Goal: Task Accomplishment & Management: Manage account settings

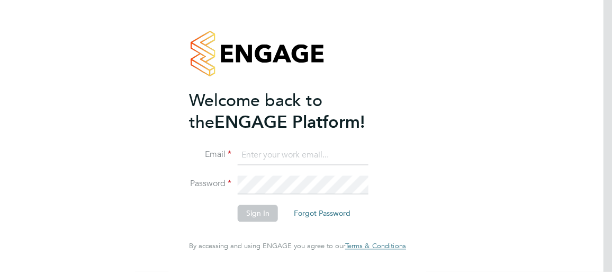
type input "[EMAIL_ADDRESS][DOMAIN_NAME]"
click at [253, 213] on button "Sign In" at bounding box center [258, 213] width 40 height 17
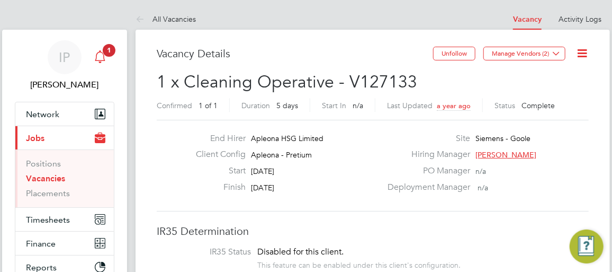
click at [102, 53] on icon "Main navigation" at bounding box center [100, 56] width 13 height 13
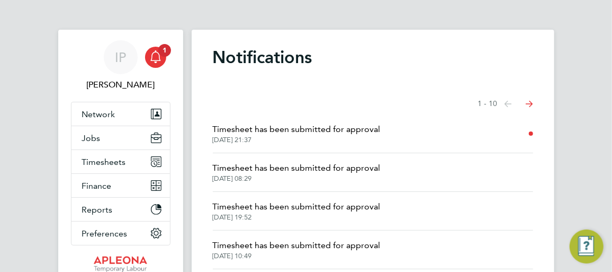
click at [265, 126] on span "Timesheet has been submitted for approval" at bounding box center [297, 129] width 168 height 13
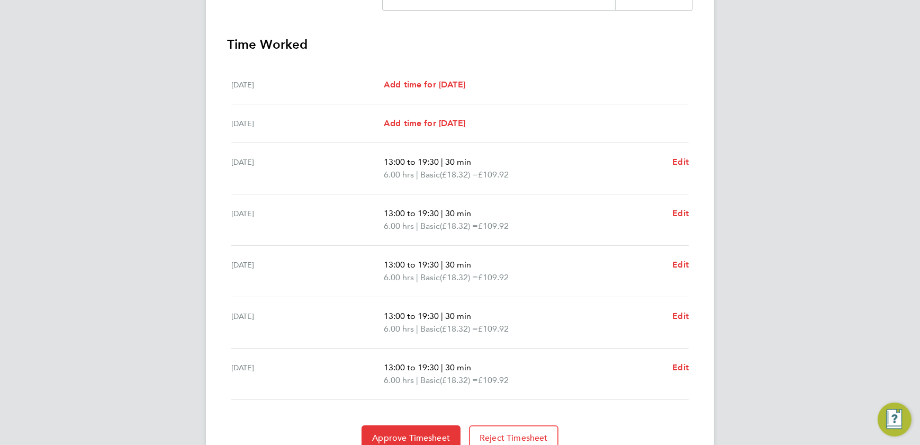
scroll to position [328, 0]
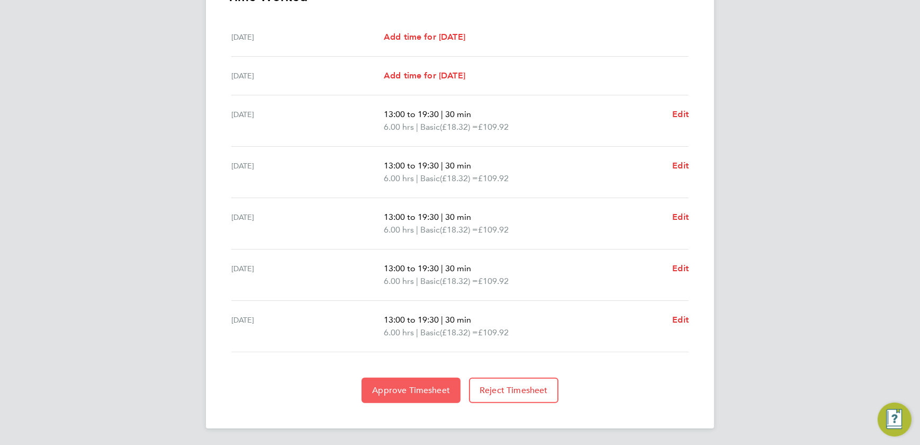
click at [395, 271] on span "Approve Timesheet" at bounding box center [411, 390] width 78 height 11
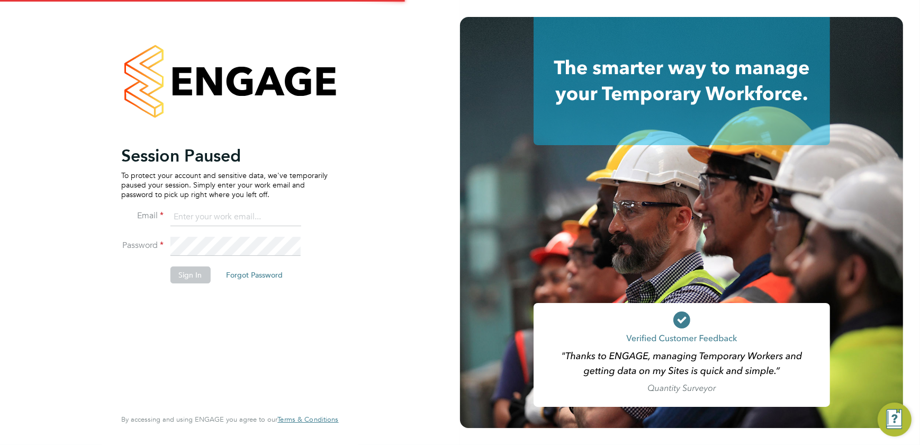
type input "[EMAIL_ADDRESS][DOMAIN_NAME]"
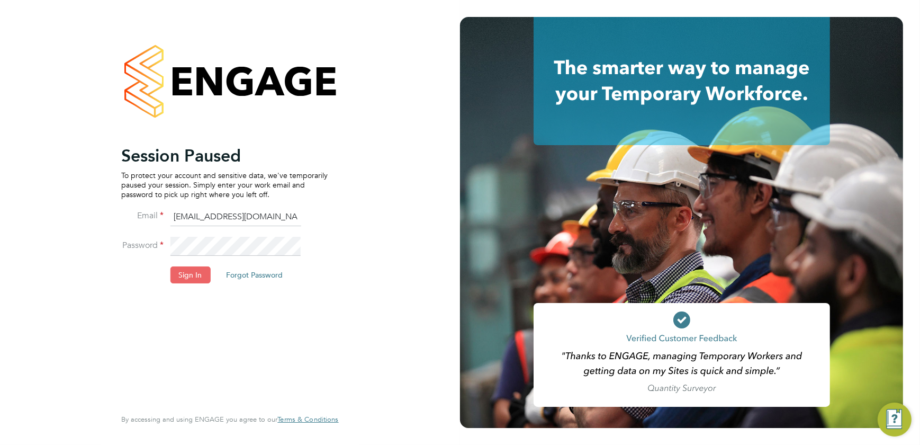
click at [192, 271] on button "Sign In" at bounding box center [190, 274] width 40 height 17
